Goal: Task Accomplishment & Management: Complete application form

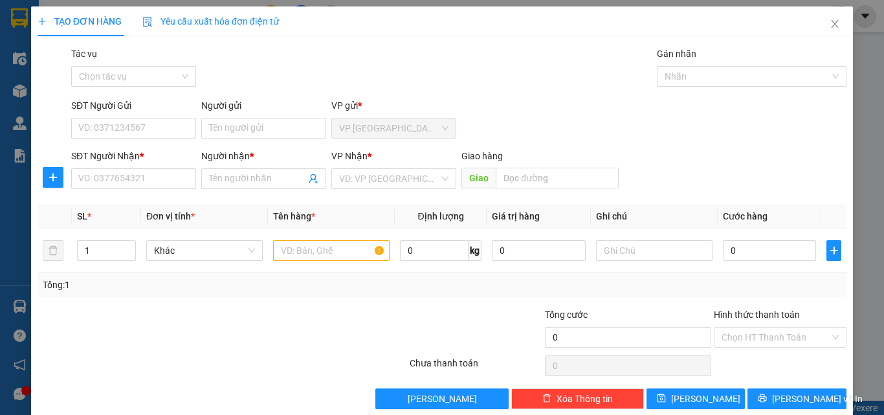
click at [400, 167] on div "VP Nhận *" at bounding box center [393, 158] width 125 height 19
click at [388, 182] on input "search" at bounding box center [389, 178] width 100 height 19
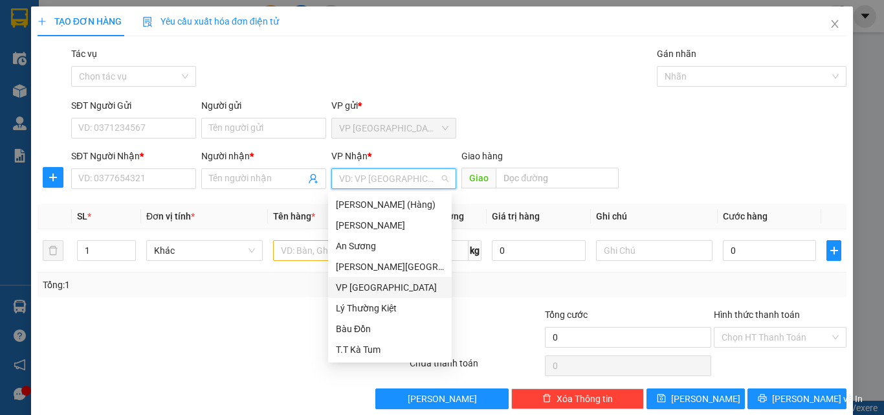
click at [358, 290] on div "VP [GEOGRAPHIC_DATA]" at bounding box center [390, 287] width 108 height 14
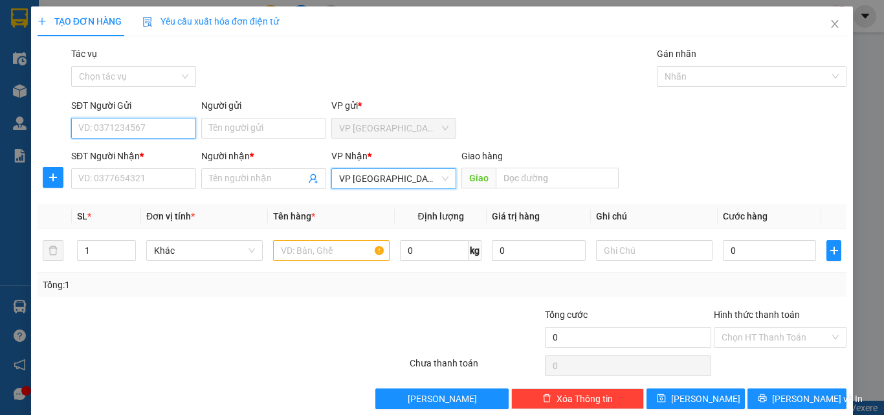
click at [172, 135] on input "SĐT Người Gửi" at bounding box center [133, 128] width 125 height 21
type input "0903618297"
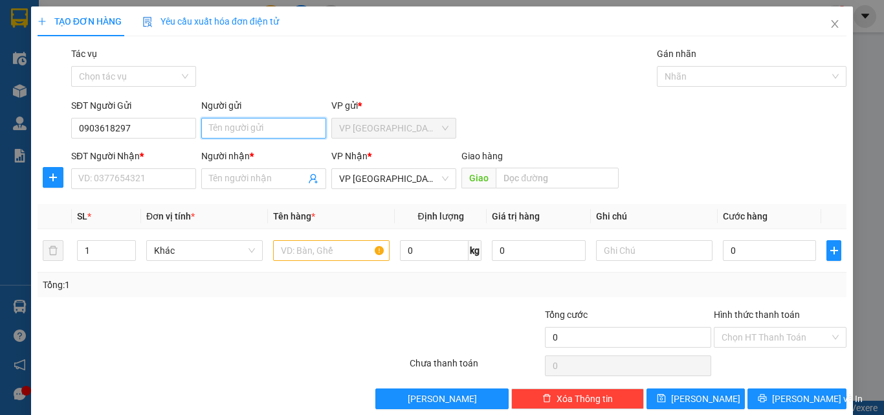
click at [225, 131] on input "Người gửi" at bounding box center [263, 128] width 125 height 21
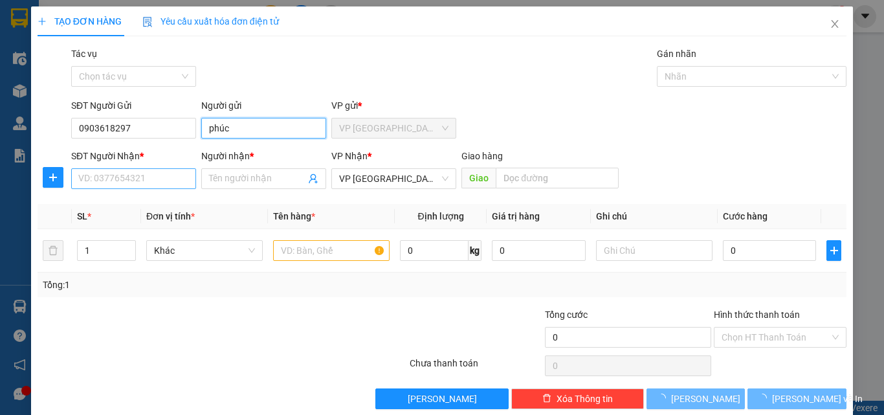
type input "phúc"
drag, startPoint x: 135, startPoint y: 174, endPoint x: 137, endPoint y: 184, distance: 10.5
click at [136, 174] on input "SĐT Người Nhận *" at bounding box center [133, 178] width 125 height 21
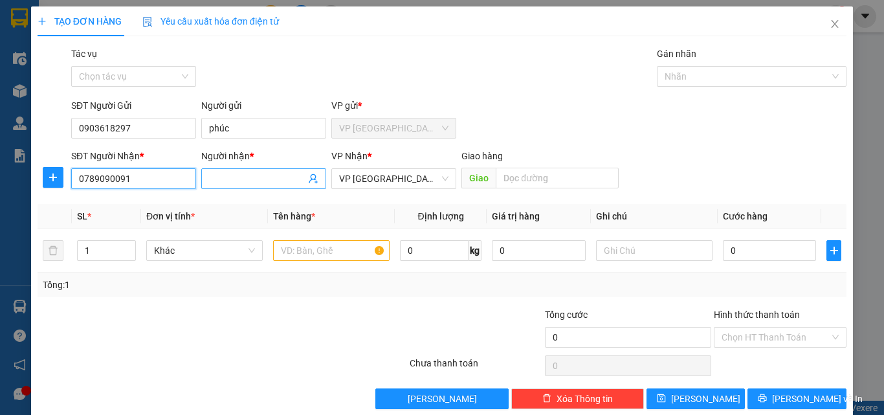
type input "0789090091"
click at [245, 183] on input "Người nhận *" at bounding box center [257, 179] width 96 height 14
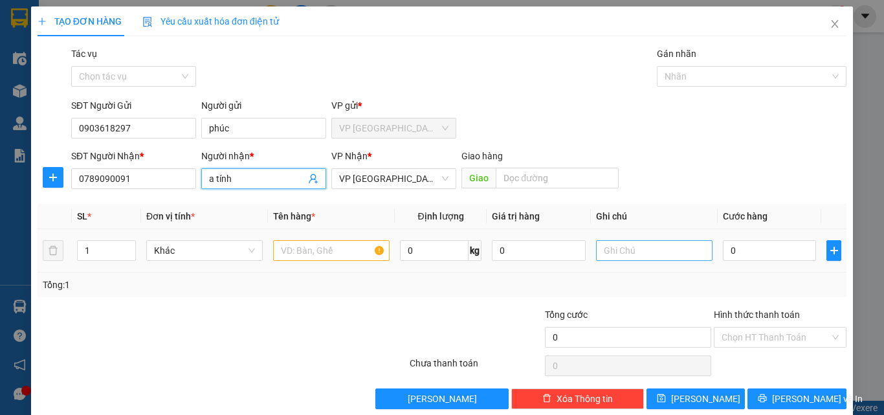
type input "a tính"
click at [624, 252] on input "text" at bounding box center [654, 250] width 117 height 21
type input "gọi không được gọi thêm số này 0913724247"
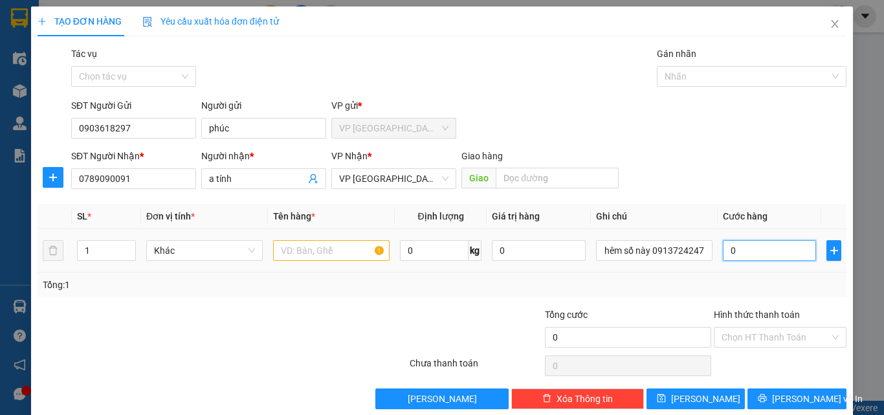
click at [738, 248] on input "0" at bounding box center [769, 250] width 93 height 21
type input "1"
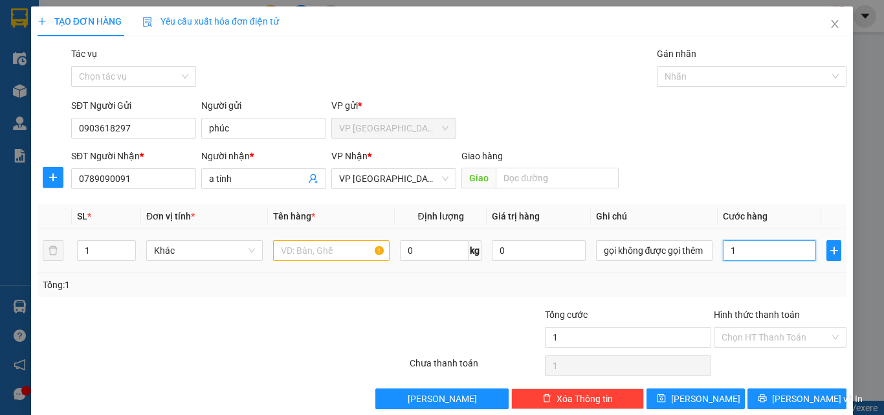
type input "12"
type input "120"
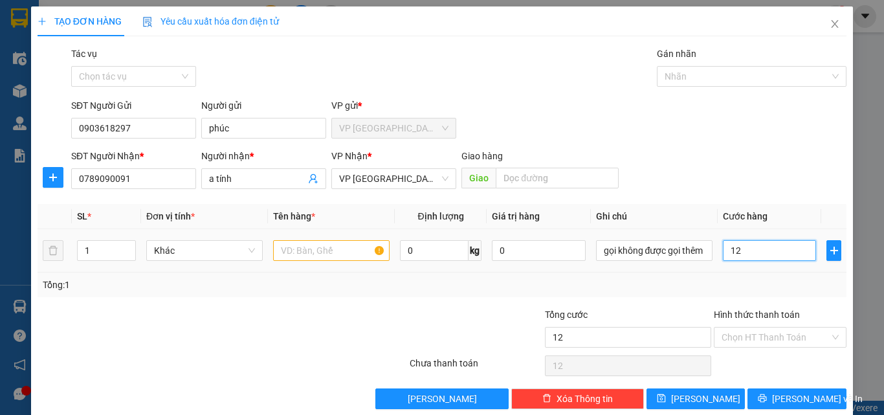
type input "120"
type input "120.000"
click at [745, 161] on div "SĐT Người Nhận * 0789090091 Người nhận * a tính VP Nhận * VP Tân Bình Giao hàn…" at bounding box center [459, 171] width 781 height 45
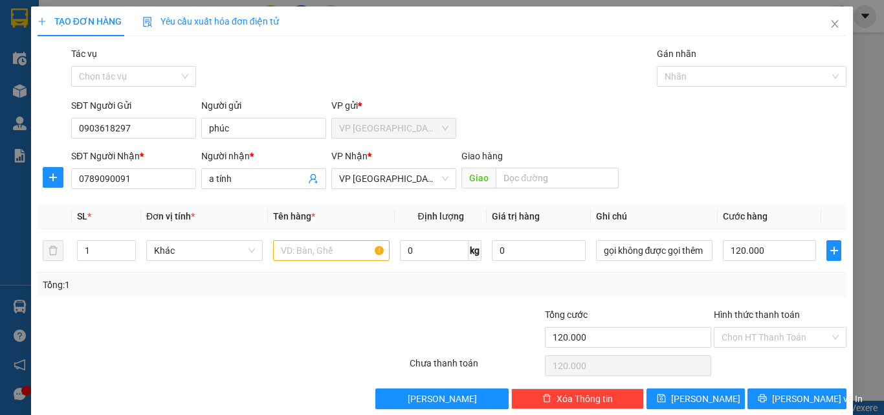
click at [616, 137] on div "SĐT Người Gửi 0903618297 Người gửi phúc VP gửi * VP [GEOGRAPHIC_DATA]" at bounding box center [459, 120] width 781 height 45
click at [616, 138] on div "SĐT Người Gửi 0903618297 Người gửi phúc VP gửi * VP [GEOGRAPHIC_DATA]" at bounding box center [459, 120] width 781 height 45
click at [350, 243] on input "text" at bounding box center [331, 250] width 117 height 21
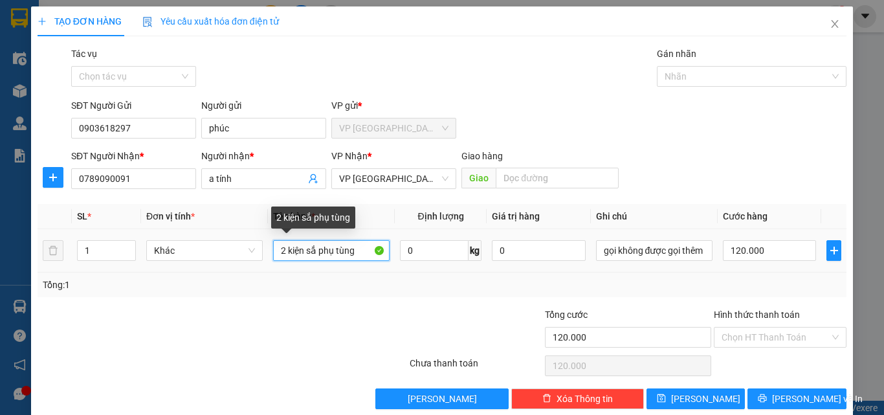
click at [314, 251] on input "2 kiện sắ phụ tùng" at bounding box center [331, 250] width 117 height 21
type input "2 kiện sắt phụ tùng"
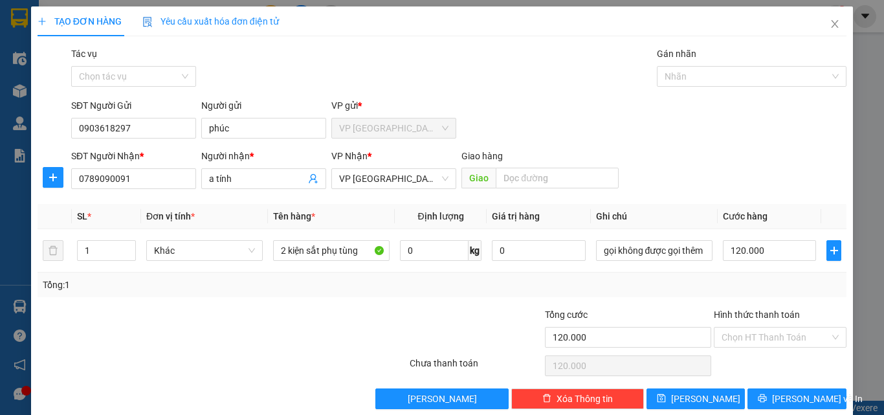
click at [355, 331] on div at bounding box center [340, 330] width 135 height 45
click at [790, 340] on input "Hình thức thanh toán" at bounding box center [776, 337] width 108 height 19
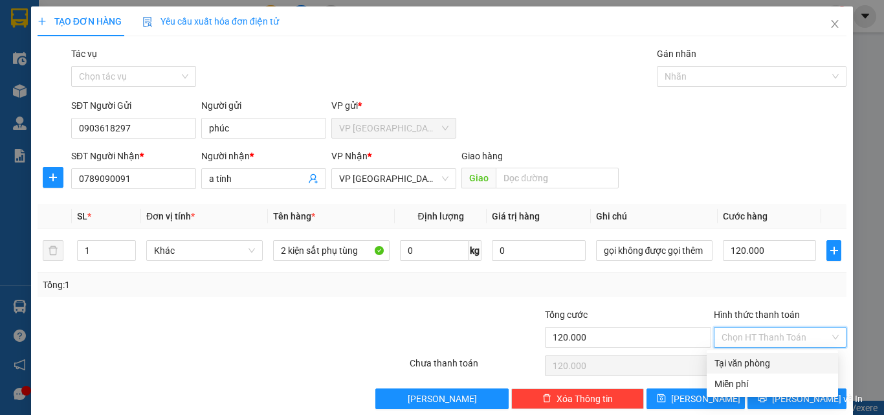
click at [772, 365] on div "Tại văn phòng" at bounding box center [773, 363] width 116 height 14
type input "0"
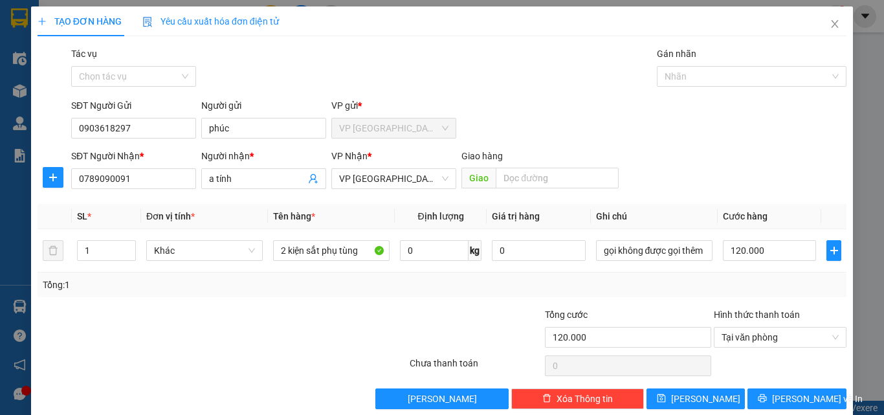
click at [732, 187] on div "SĐT Người Nhận * 0789090091 Người nhận * a tính VP Nhận * VP Tân Bình Giao hàn…" at bounding box center [459, 171] width 781 height 45
click at [307, 58] on div "Tác vụ Chọn tác vụ Gán nhãn Nhãn" at bounding box center [459, 69] width 781 height 45
click at [774, 335] on span "Tại văn phòng" at bounding box center [780, 337] width 117 height 19
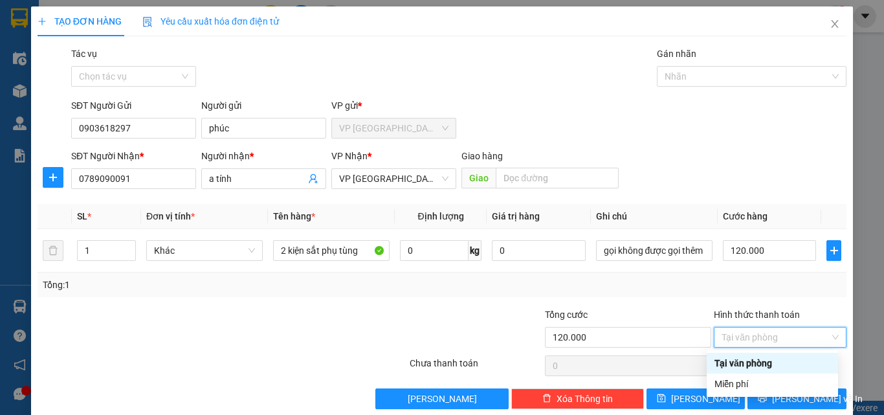
click at [774, 366] on div "Tại văn phòng" at bounding box center [773, 363] width 116 height 14
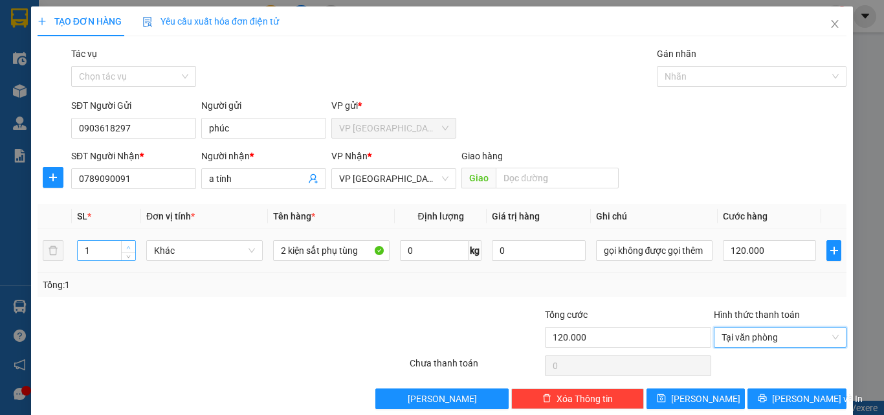
type input "2"
click at [129, 245] on icon "up" at bounding box center [128, 247] width 5 height 5
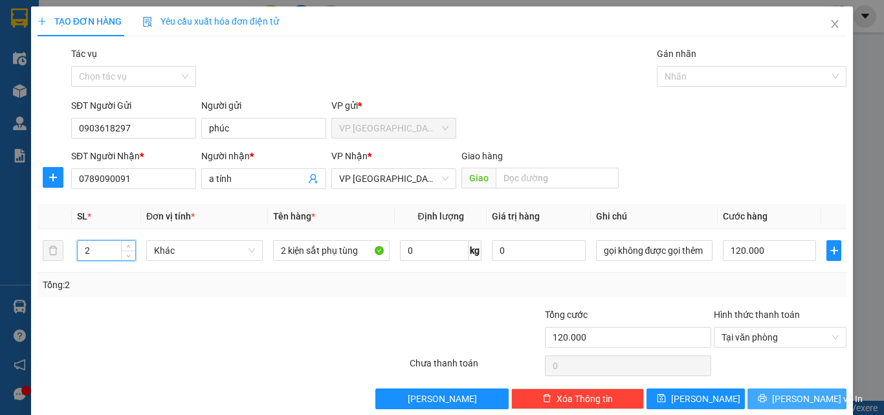
click at [756, 402] on button "[PERSON_NAME] và In" at bounding box center [797, 398] width 99 height 21
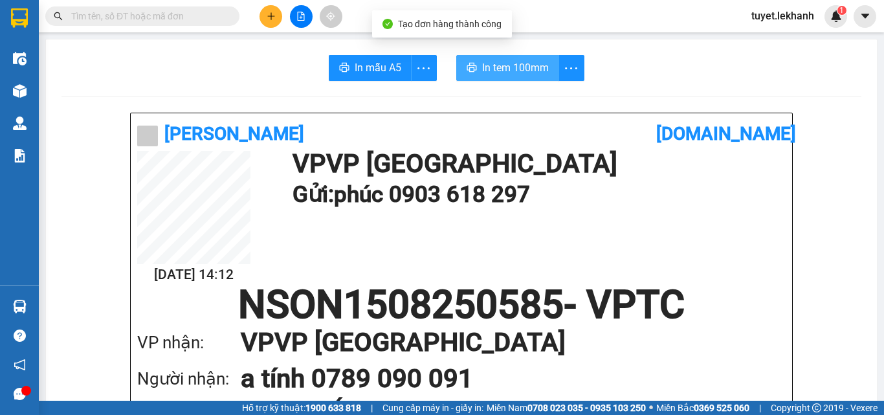
click at [554, 71] on button "In tem 100mm" at bounding box center [507, 68] width 103 height 26
click at [563, 67] on icon "more" at bounding box center [571, 68] width 16 height 16
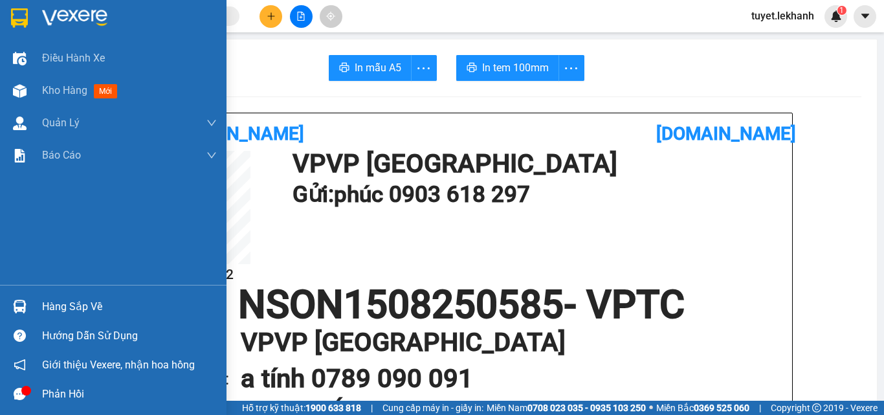
drag, startPoint x: 56, startPoint y: 85, endPoint x: 203, endPoint y: 222, distance: 200.6
click at [58, 85] on span "Kho hàng" at bounding box center [64, 90] width 45 height 12
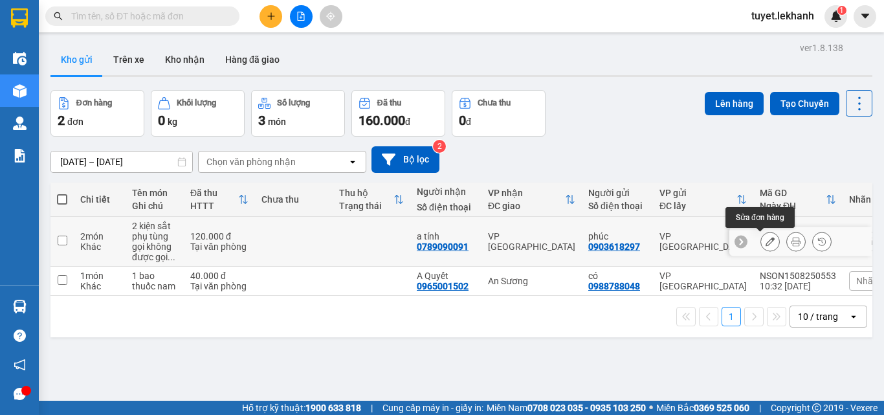
click at [766, 240] on icon at bounding box center [770, 241] width 9 height 9
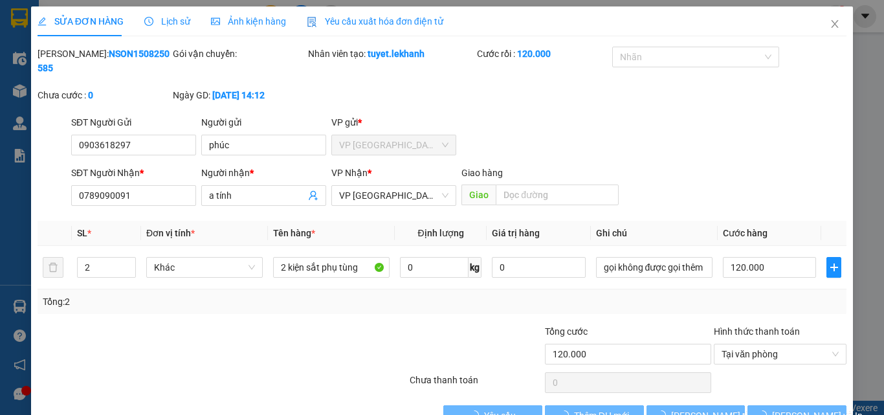
type input "0903618297"
type input "phúc"
type input "0789090091"
type input "a tính"
type input "120.000"
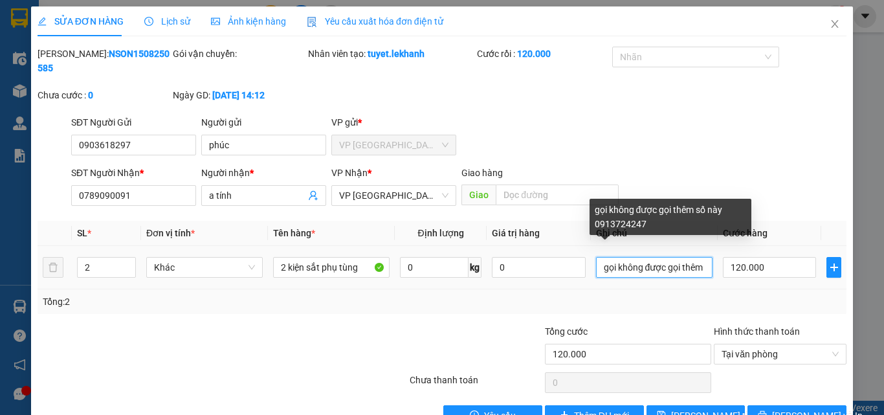
click at [701, 258] on input "gọi không được gọi thêm số này 0913724247" at bounding box center [654, 267] width 117 height 21
click at [748, 116] on div "SĐT Người Gửi 0903618297 Người gửi phúc VP gửi * VP [GEOGRAPHIC_DATA]" at bounding box center [459, 137] width 781 height 45
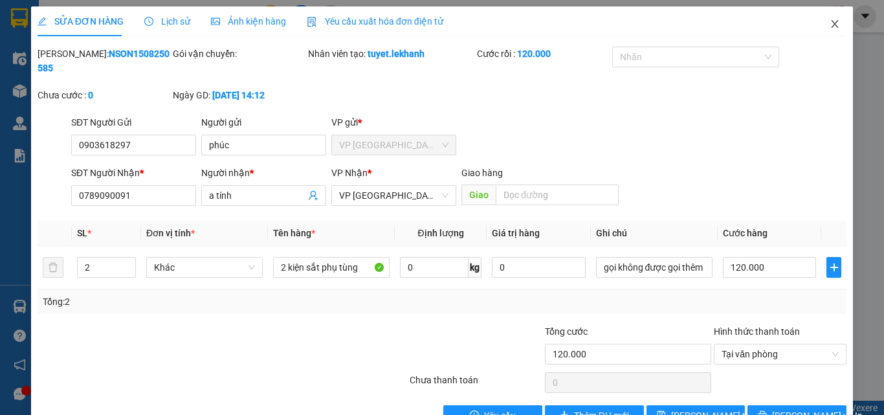
click at [820, 29] on span "Close" at bounding box center [835, 24] width 36 height 36
